Goal: Transaction & Acquisition: Book appointment/travel/reservation

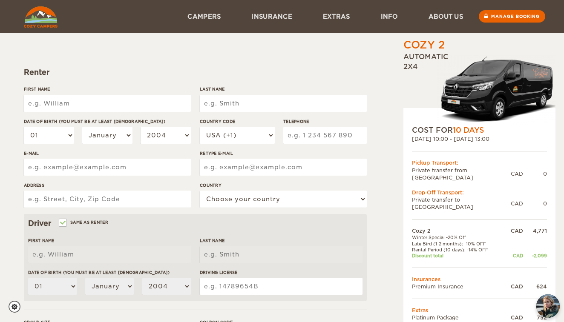
scroll to position [62, 0]
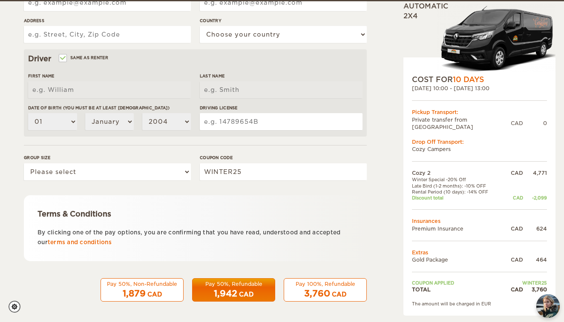
scroll to position [230, 0]
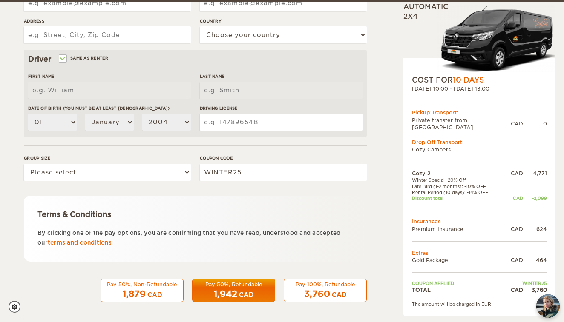
click at [150, 292] on div "CAD" at bounding box center [154, 295] width 14 height 9
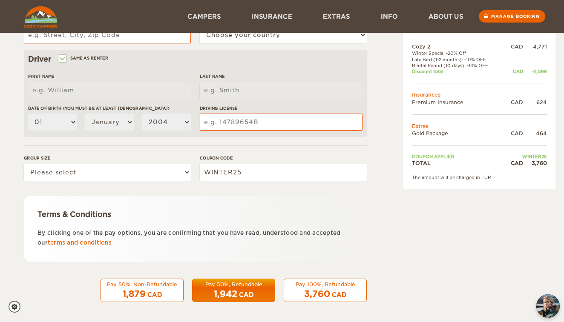
scroll to position [49, 0]
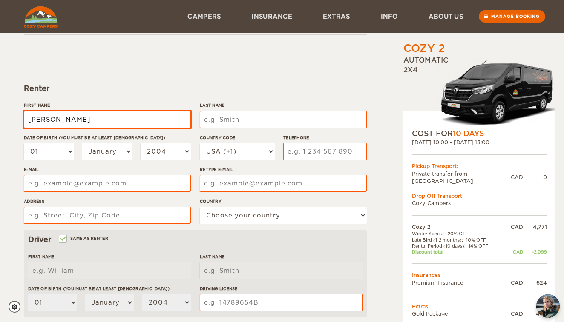
type input "Ezra"
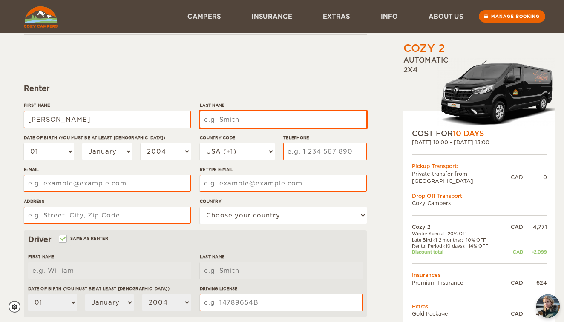
type input "Ezra"
type input "De La Cruz"
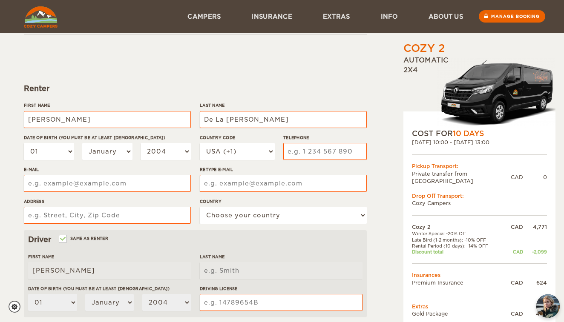
type input "De La Cruz"
click at [47, 140] on label"] "Date of birth (You must be at least [DEMOGRAPHIC_DATA])" at bounding box center [107, 138] width 167 height 6
click at [47, 143] on select "01 02 03 04 05 06 07 08 09 10 11 12 13 14 15 16 17 18 19 20 21 22 23 24 25 26 2…" at bounding box center [49, 151] width 50 height 17
select select "09"
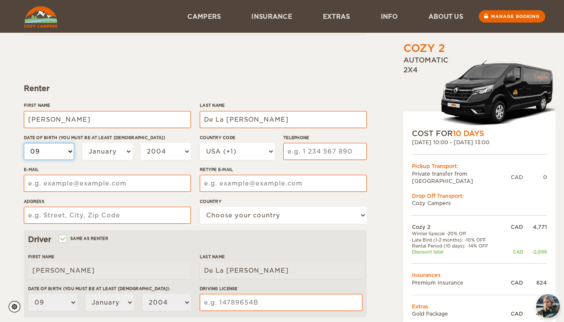
select select "17"
select select "09"
select select "1996"
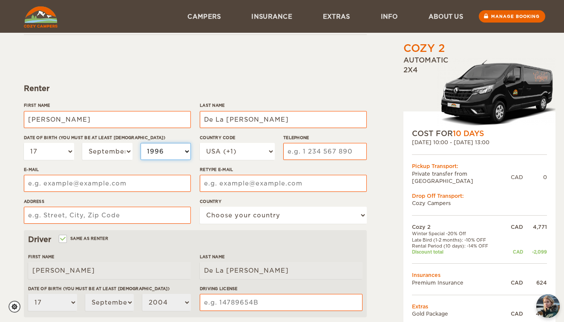
select select "1996"
select select "1"
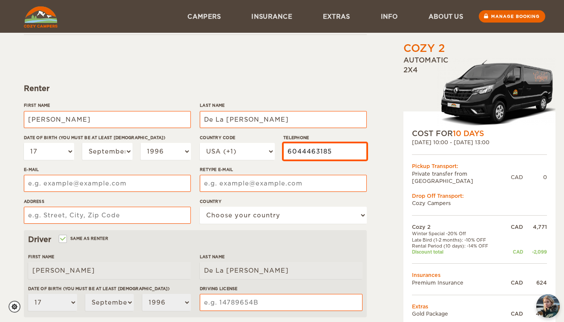
type input "6044463185"
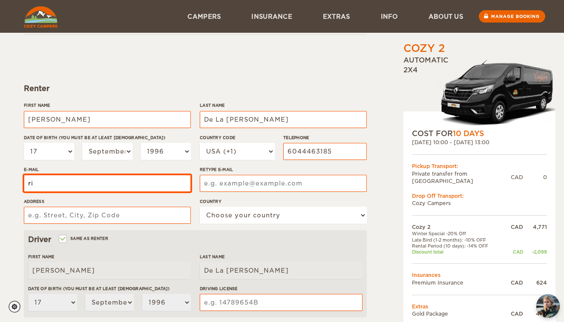
type input "r"
type input "ez.delacruz@yahoo.com"
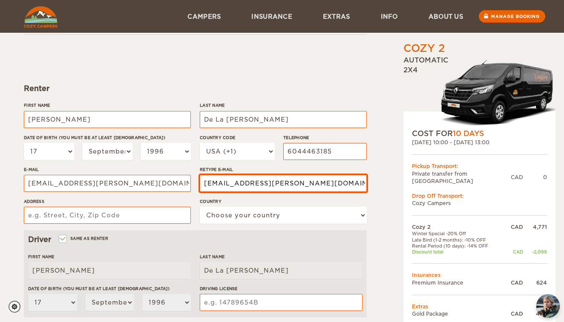
type input "ez.delacruz@yahoo.com"
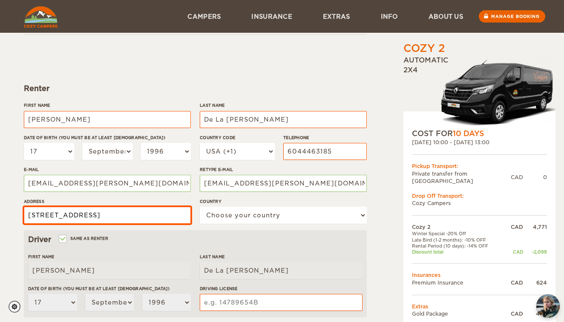
type input "411-14968 101A Ave, Surrey, British Columbia"
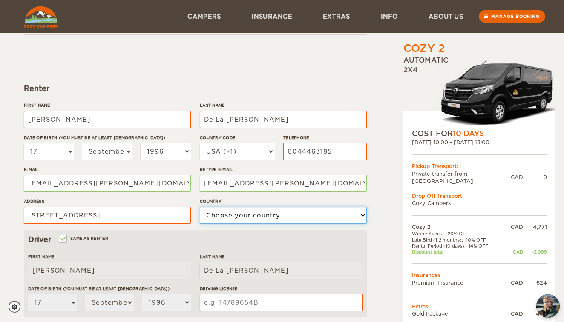
select select "38"
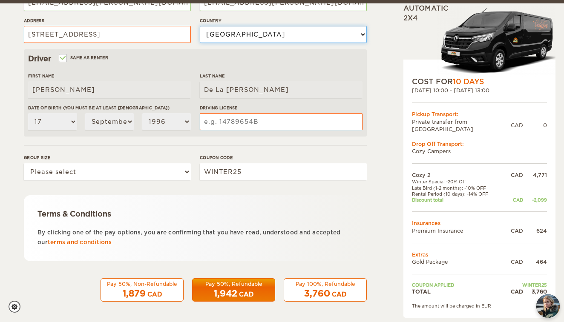
scroll to position [230, 0]
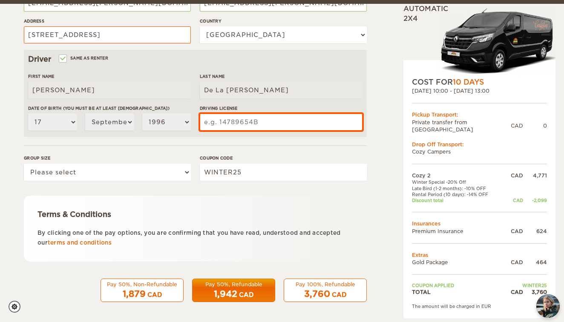
click at [232, 125] on input "Driving License" at bounding box center [281, 122] width 163 height 17
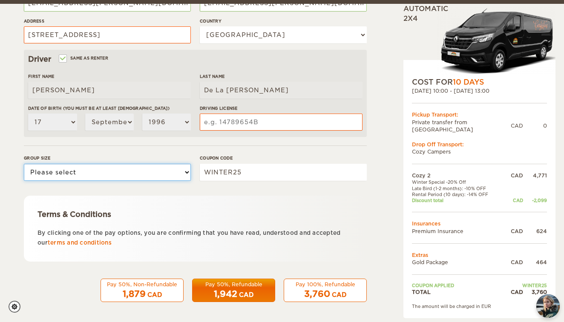
select select "2"
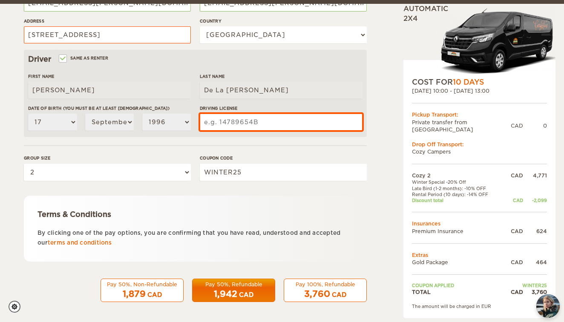
click at [234, 124] on input "Driving License" at bounding box center [281, 122] width 163 height 17
type input "3873161"
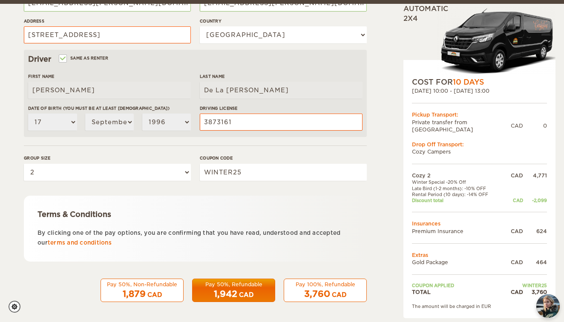
click at [249, 206] on div "Terms & Conditions By clicking one of the pay options, you are confirming that …" at bounding box center [195, 229] width 343 height 66
click at [159, 292] on div "CAD" at bounding box center [154, 295] width 14 height 9
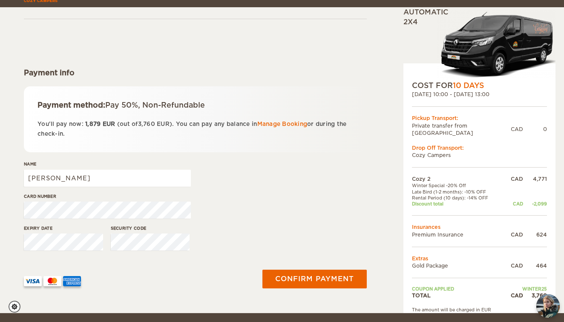
scroll to position [64, 0]
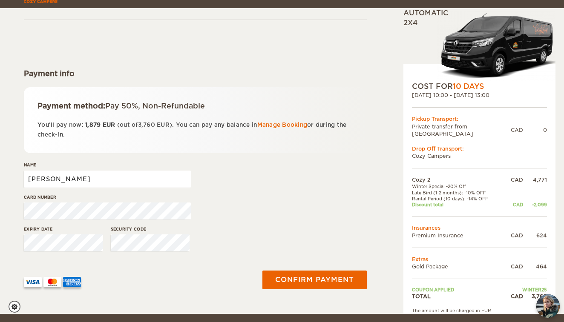
click at [64, 175] on input "Ezra" at bounding box center [107, 179] width 167 height 17
type input "Ezra De La Cruz"
click at [289, 249] on div "Expiry date Security code" at bounding box center [195, 242] width 343 height 32
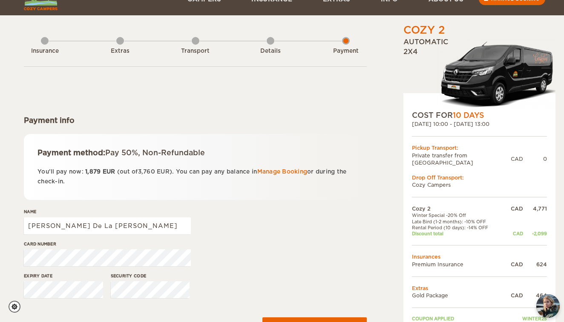
scroll to position [31, 0]
